Goal: Check status

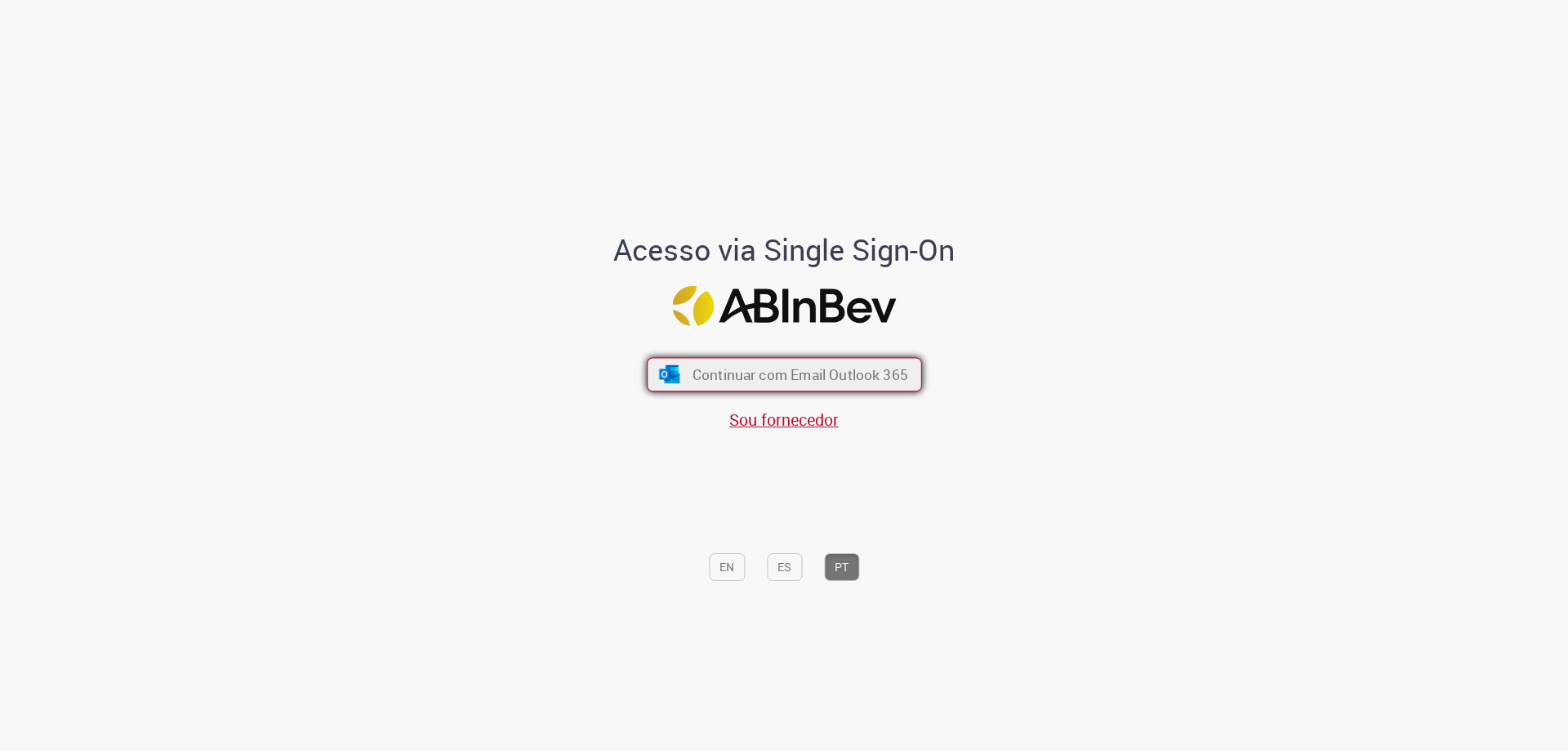
click at [840, 371] on span "Continuar com Email Outlook 365" at bounding box center [800, 374] width 215 height 19
click at [745, 368] on span "Continuar com Email Outlook 365" at bounding box center [800, 374] width 215 height 19
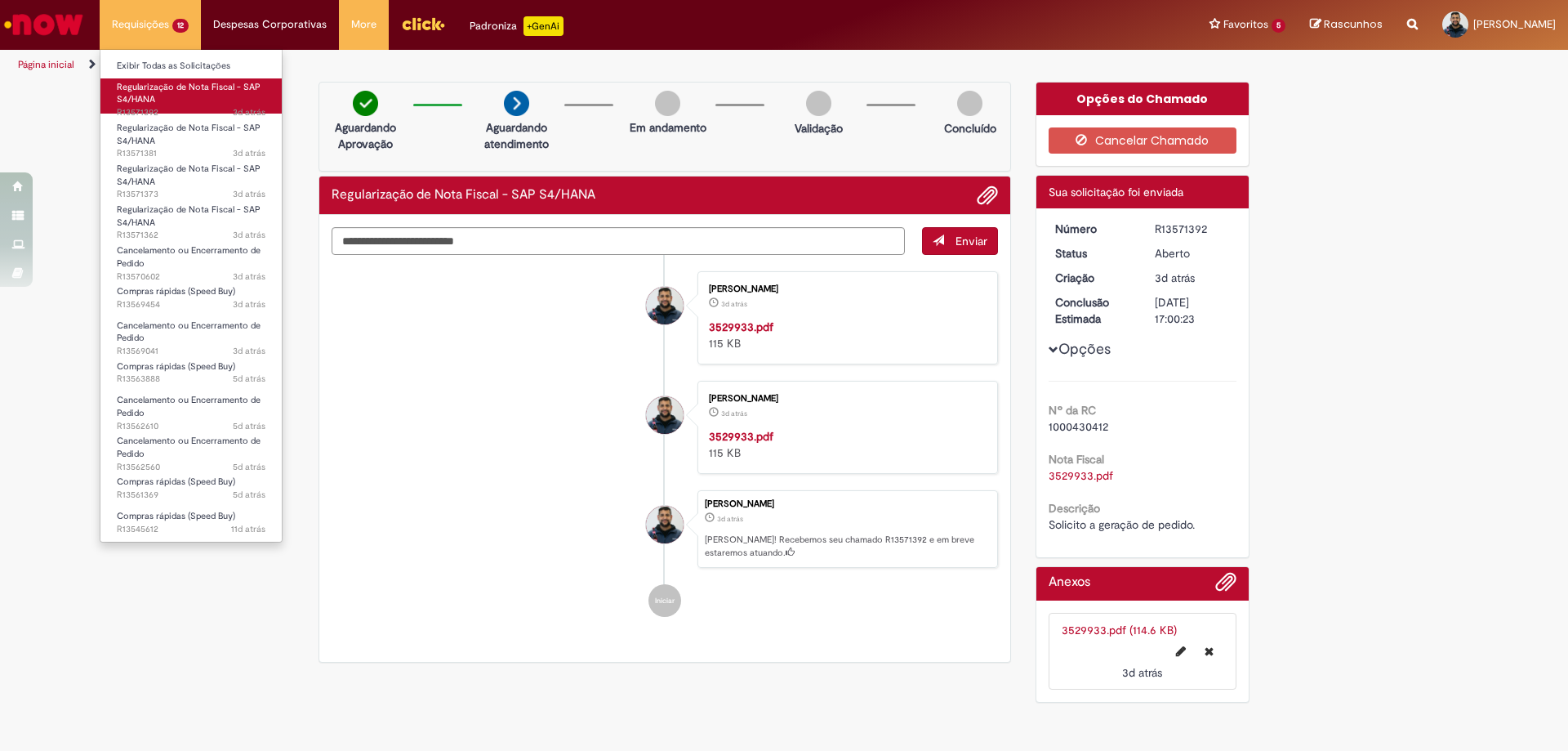
click at [148, 95] on span "Regularização de Nota Fiscal - SAP S4/HANA" at bounding box center [188, 93] width 144 height 25
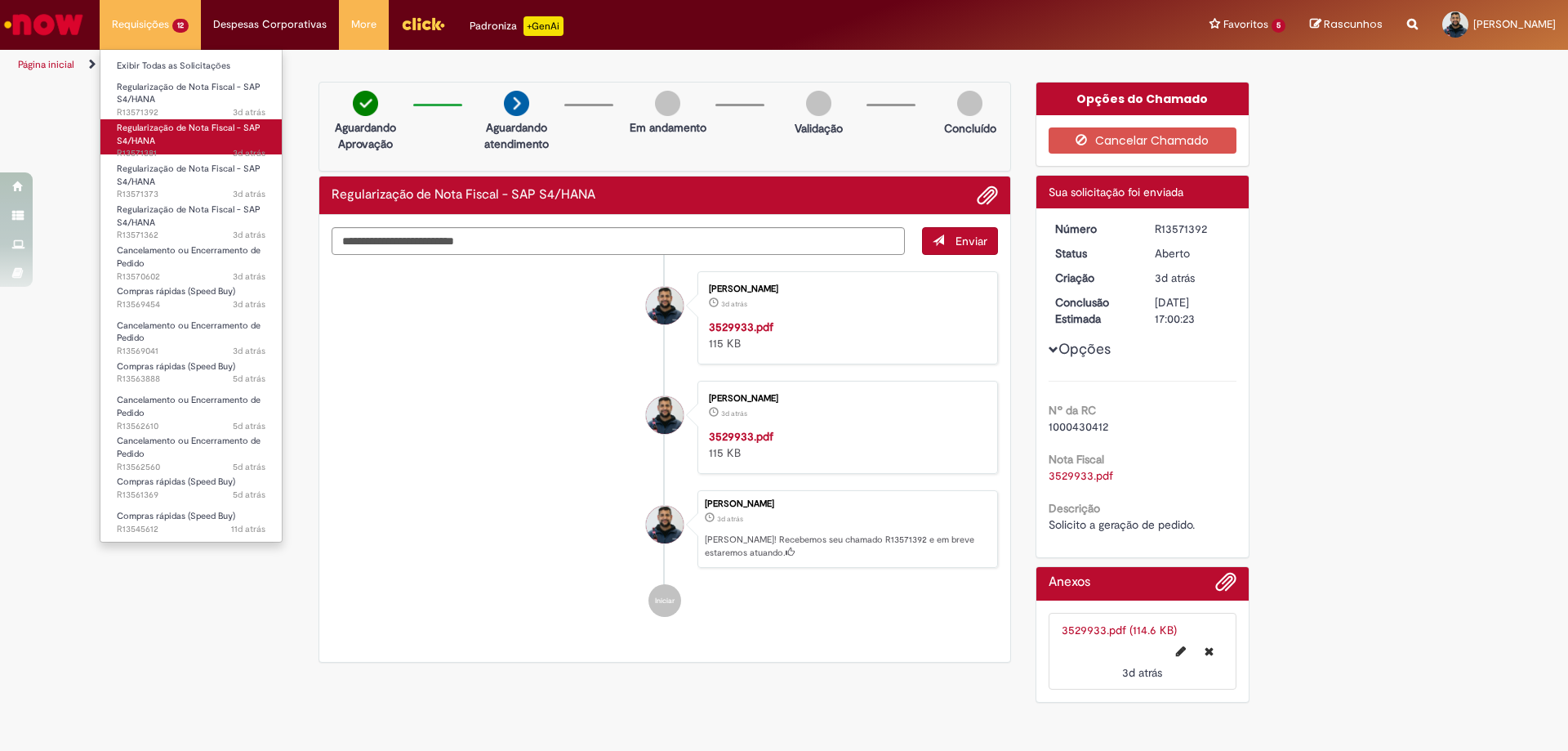
click at [145, 137] on span "Regularização de Nota Fiscal - SAP S4/HANA" at bounding box center [188, 135] width 144 height 25
